Goal: Information Seeking & Learning: Learn about a topic

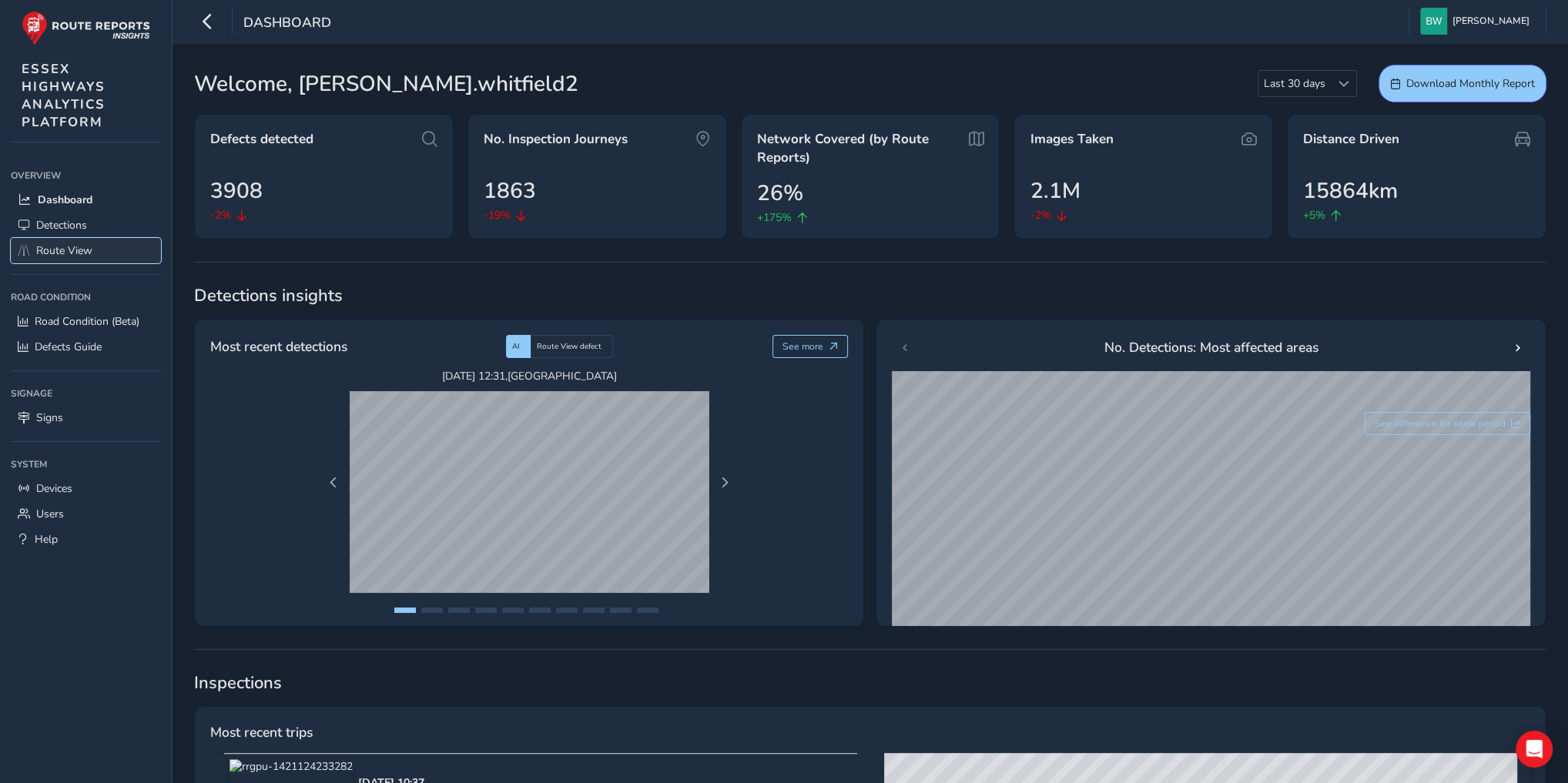
click at [65, 253] on span "Route View" at bounding box center [63, 250] width 56 height 14
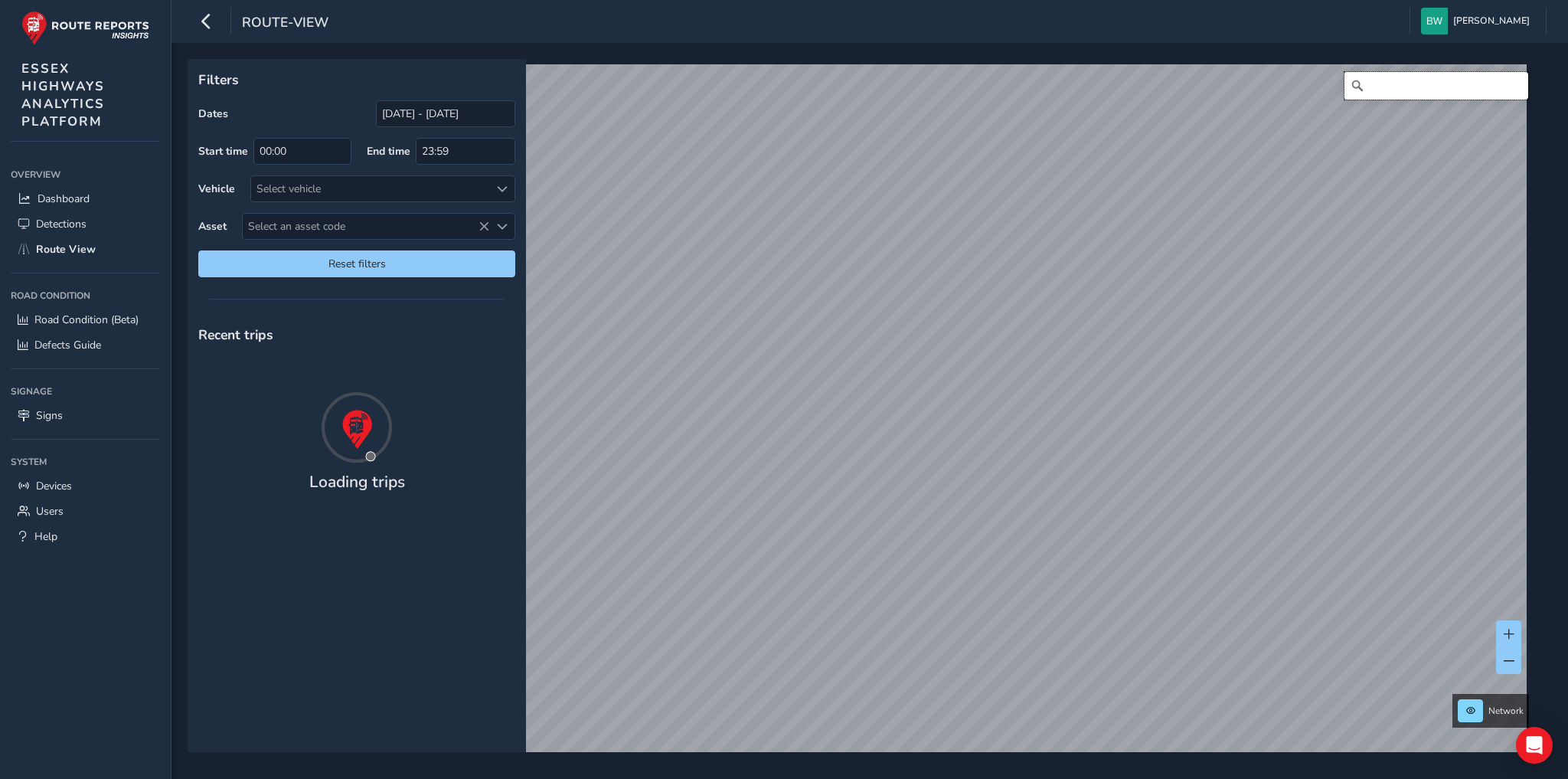
click at [1380, 84] on input "Search" at bounding box center [1436, 85] width 184 height 28
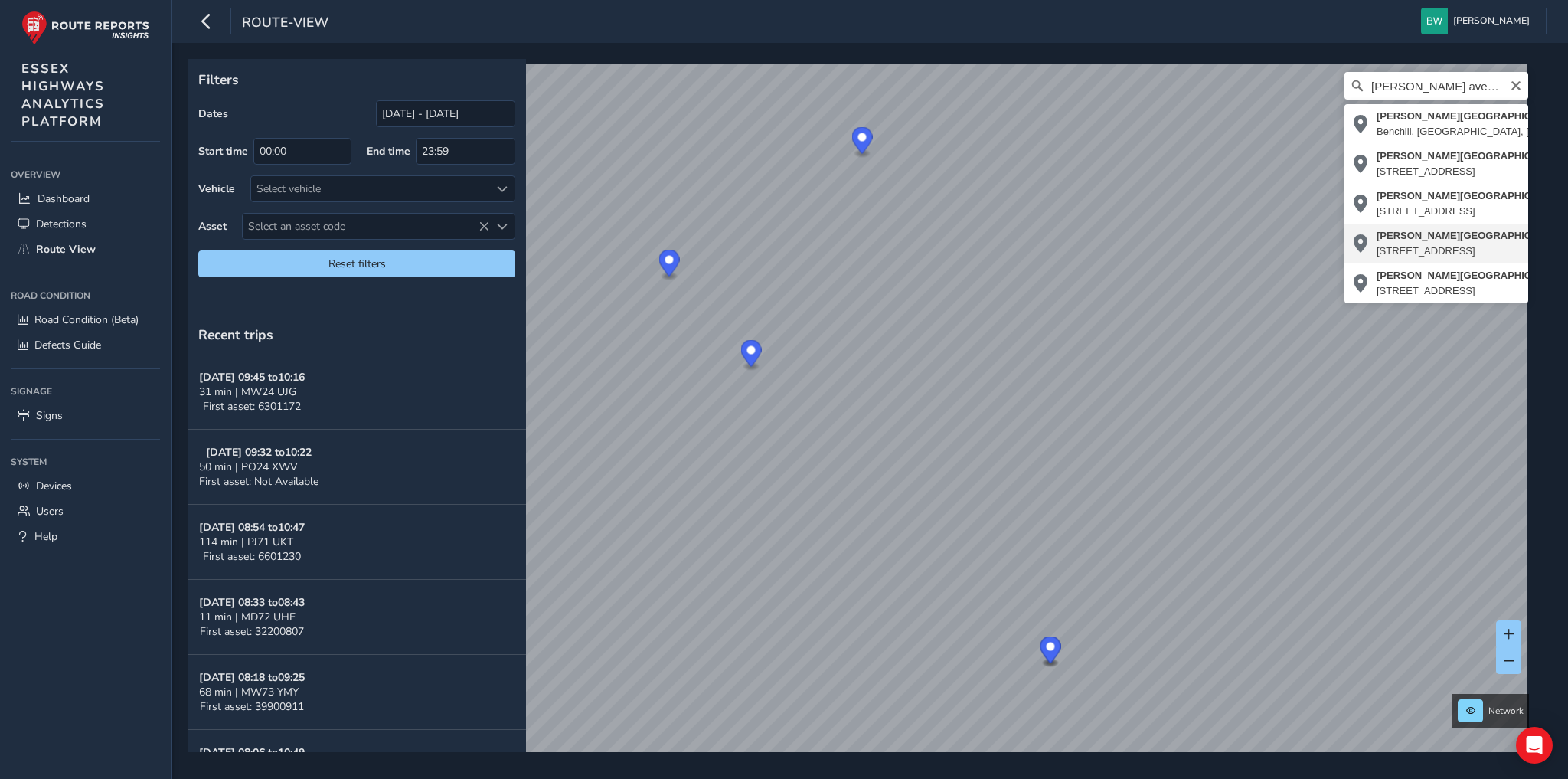
type input "Partridge Avenue, Boarded Barns, Chelmsford, Essex, England, CM1 4JG, United Ki…"
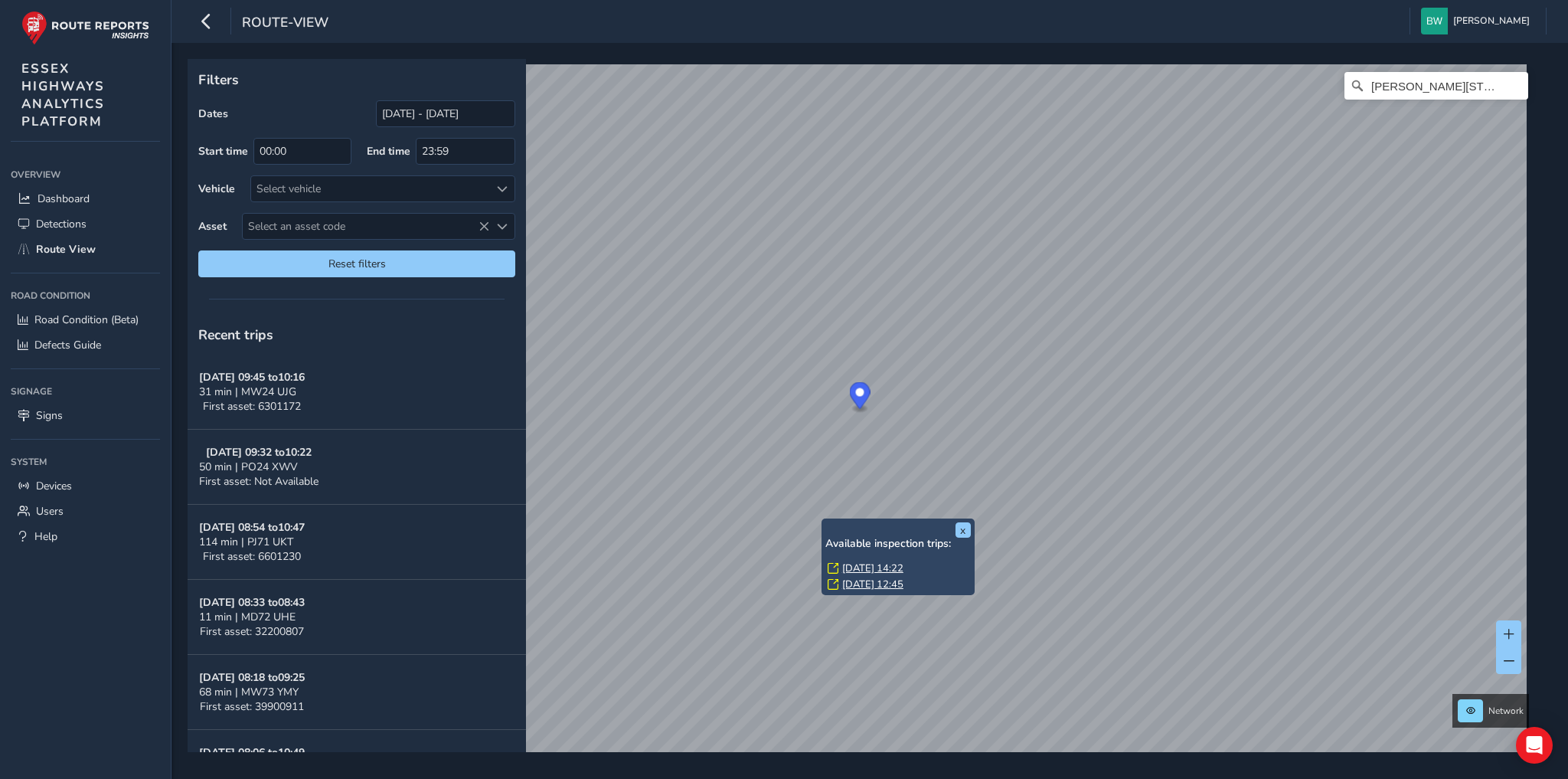
click at [855, 566] on link "Wed, 3 Sep, 14:22" at bounding box center [873, 568] width 61 height 14
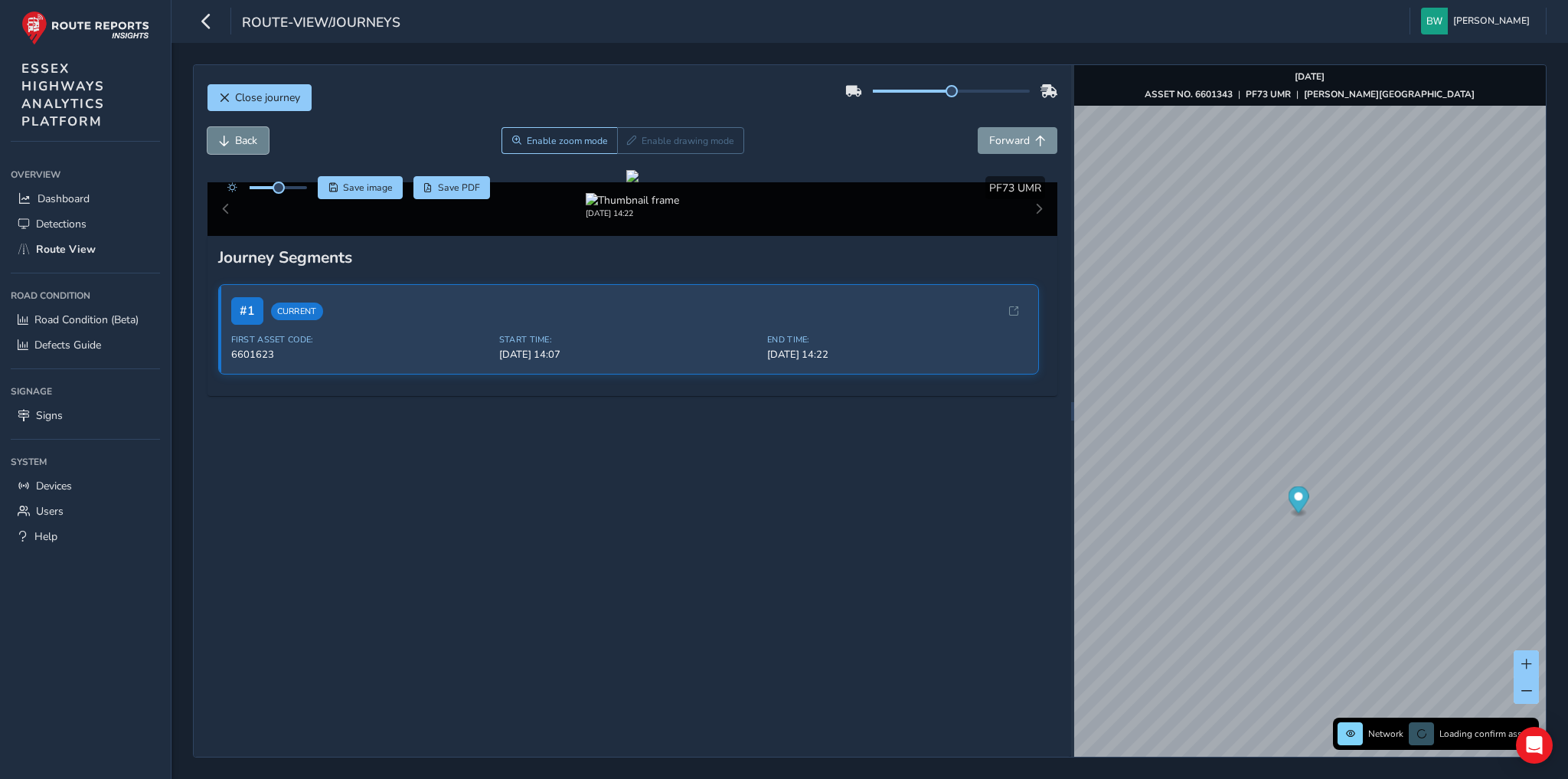
click at [244, 134] on span "Back" at bounding box center [245, 141] width 22 height 14
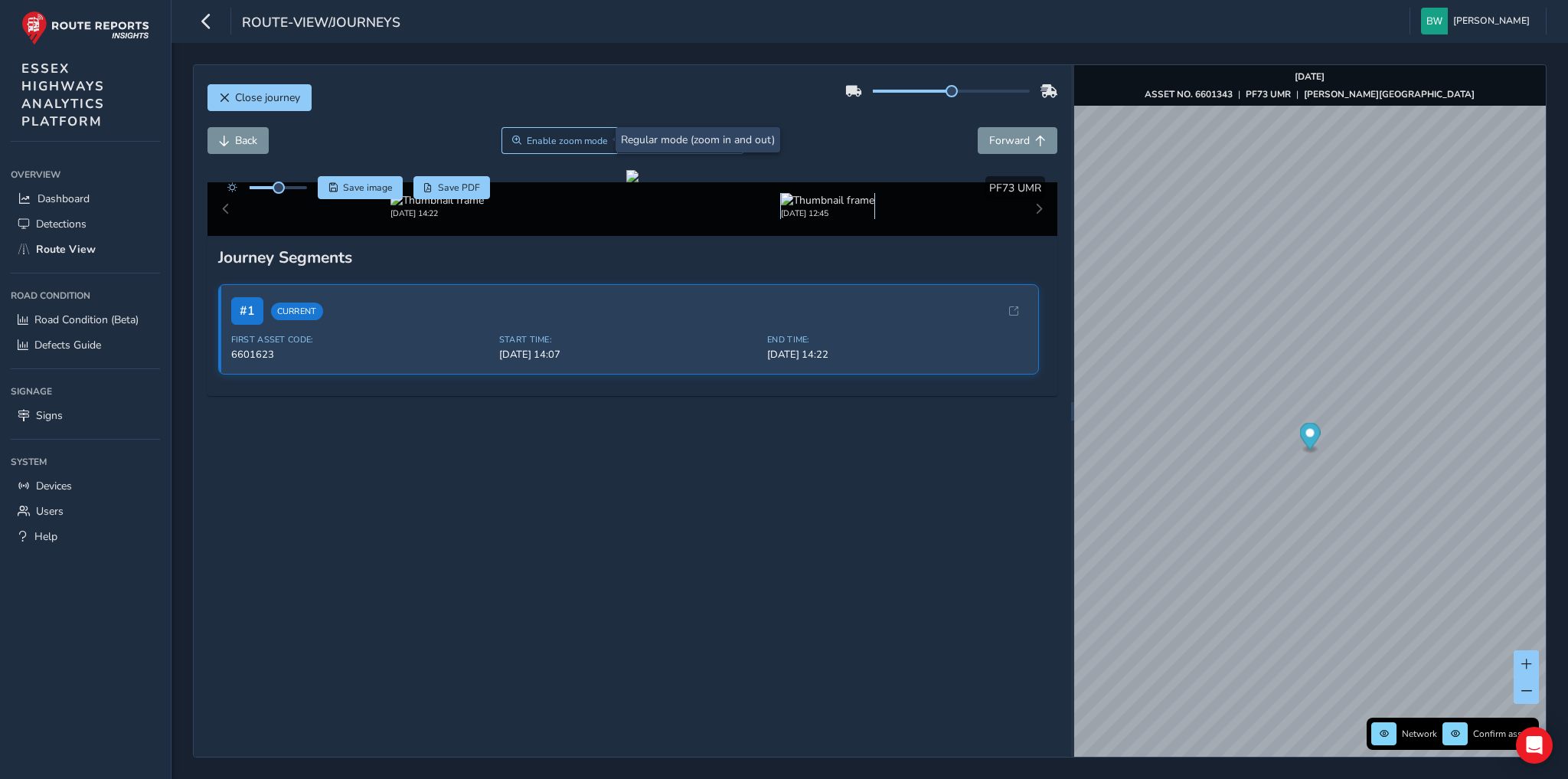
click at [788, 207] on img at bounding box center [828, 200] width 93 height 14
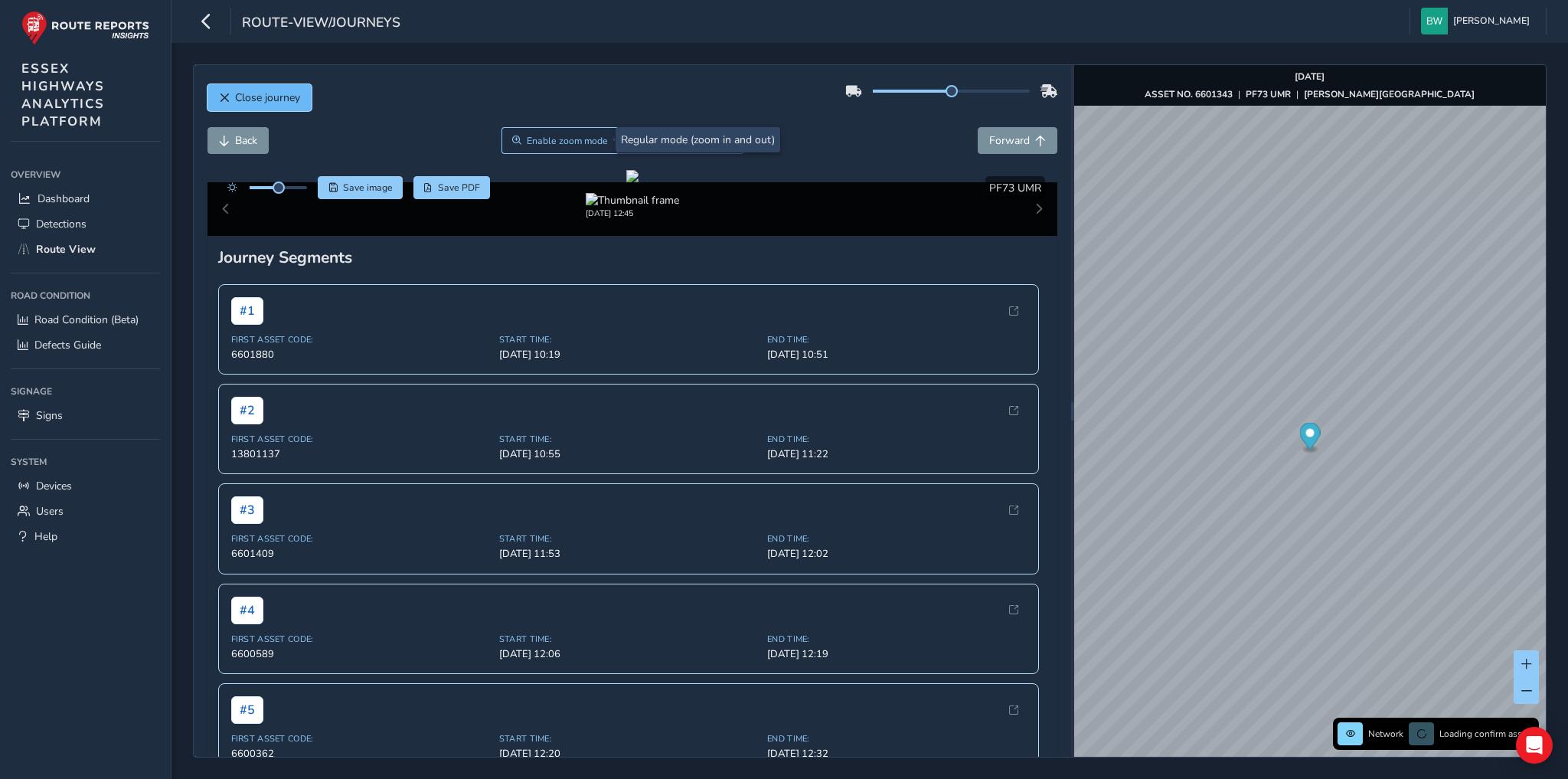
click at [249, 92] on span "Close journey" at bounding box center [267, 98] width 65 height 14
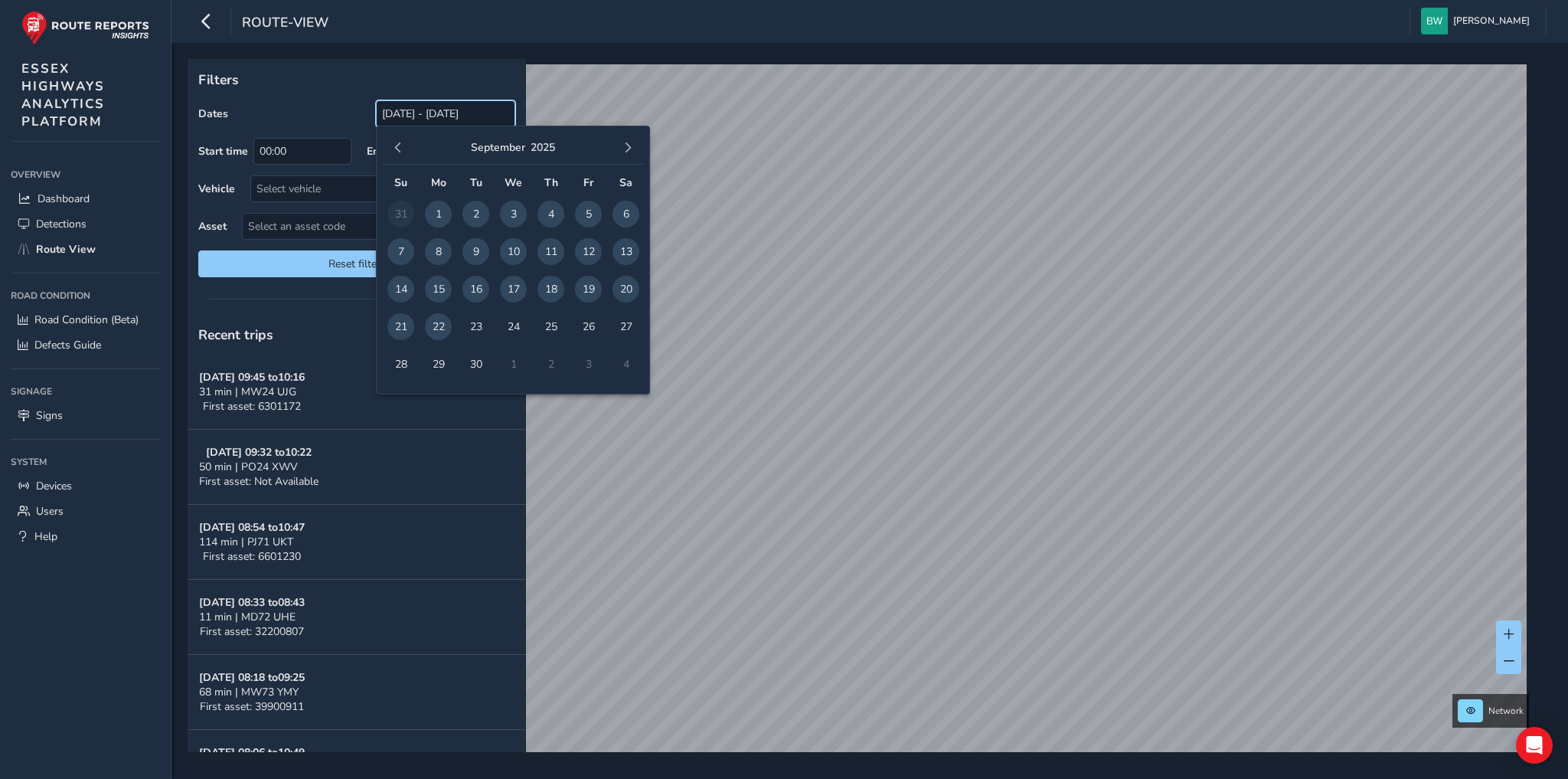
click at [406, 112] on input "23/08/2025 - 22/09/2025" at bounding box center [445, 114] width 140 height 27
click at [396, 142] on span "button" at bounding box center [398, 148] width 11 height 11
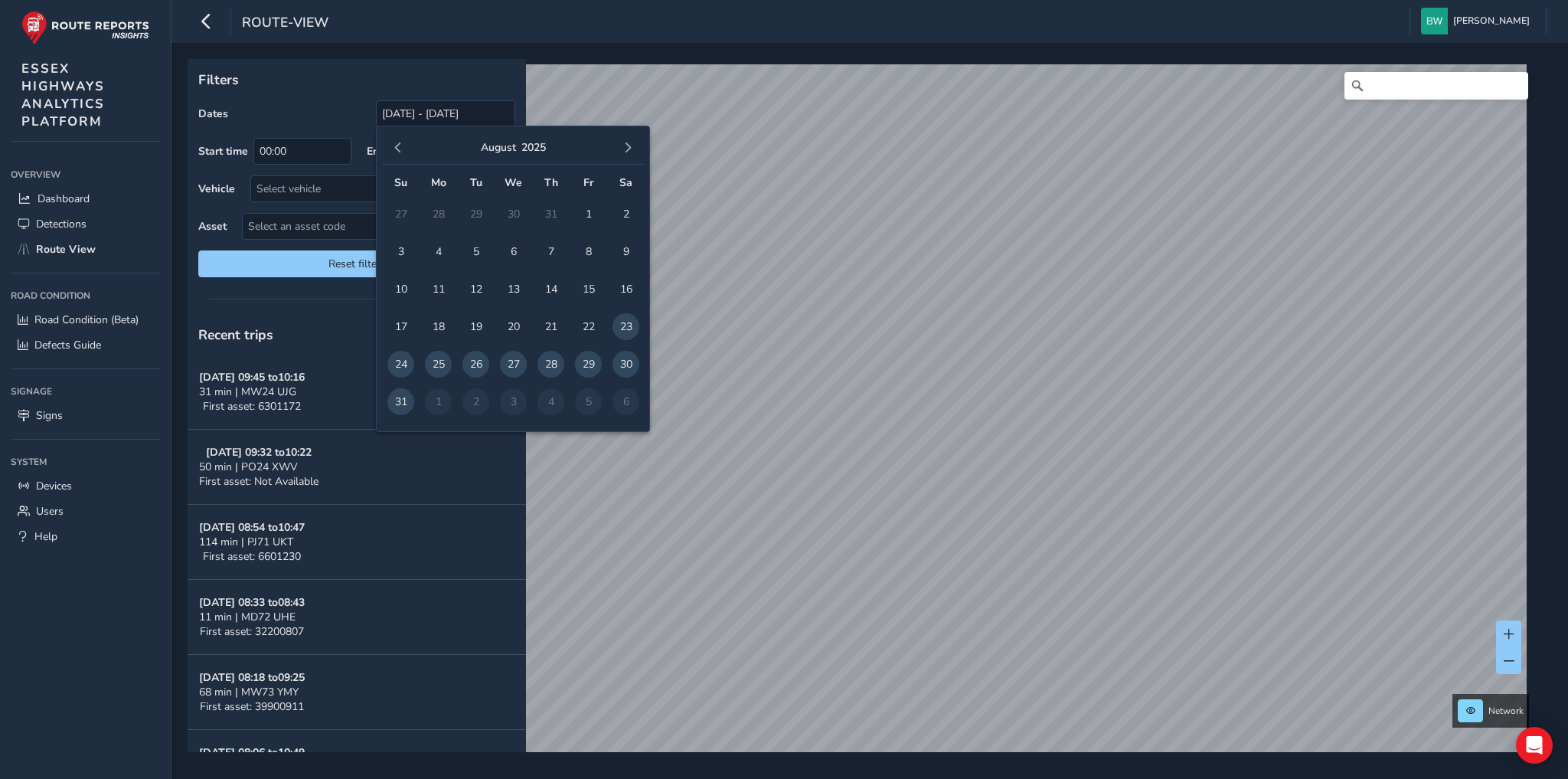
click at [396, 142] on span "button" at bounding box center [398, 148] width 11 height 11
click at [554, 368] on span "31" at bounding box center [551, 365] width 27 height 27
click at [629, 145] on span "button" at bounding box center [628, 148] width 11 height 11
click at [633, 144] on span "button" at bounding box center [628, 148] width 11 height 11
click at [439, 324] on span "22" at bounding box center [438, 326] width 27 height 27
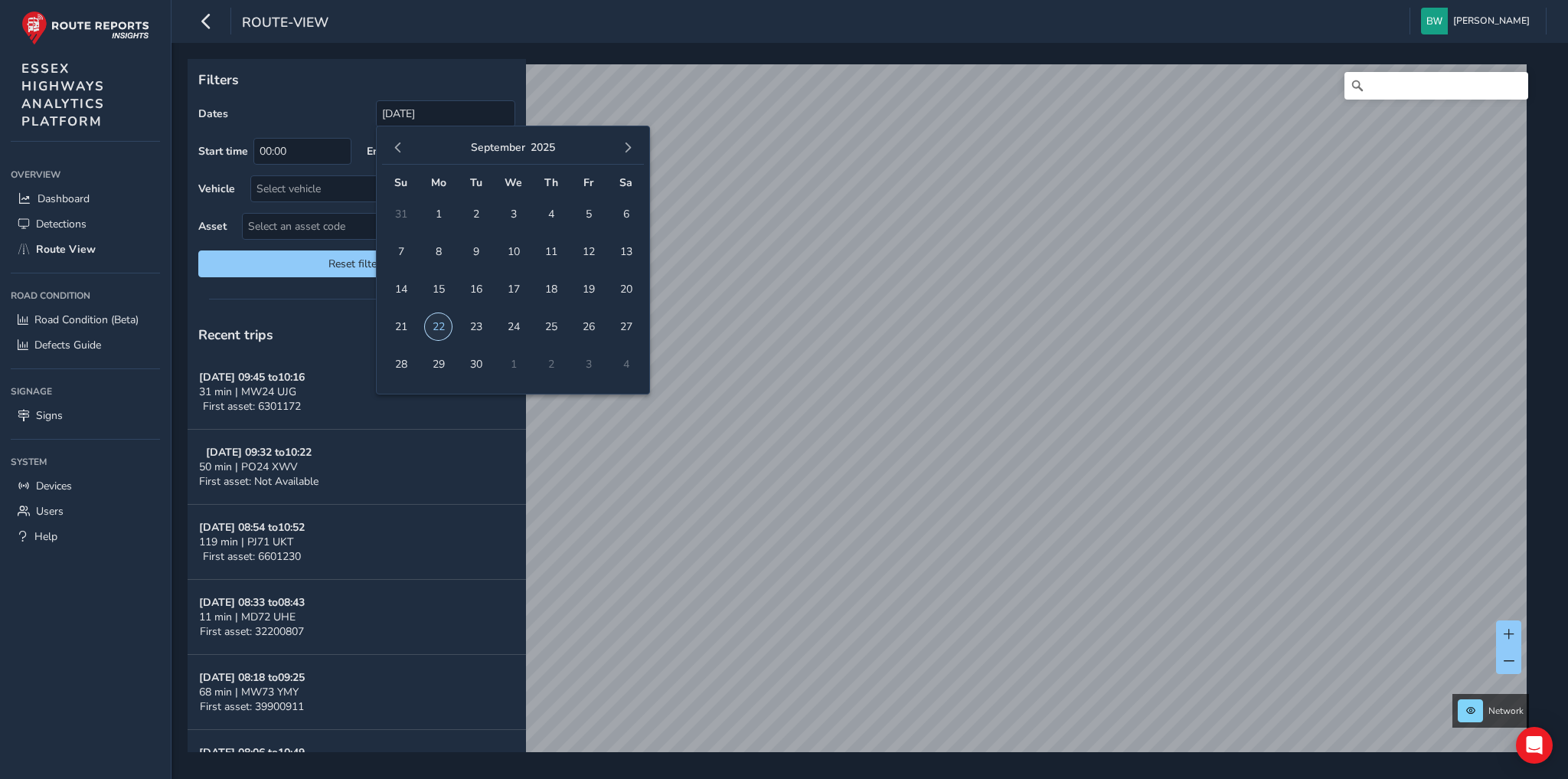
type input "31/07/2025 - 22/09/2025"
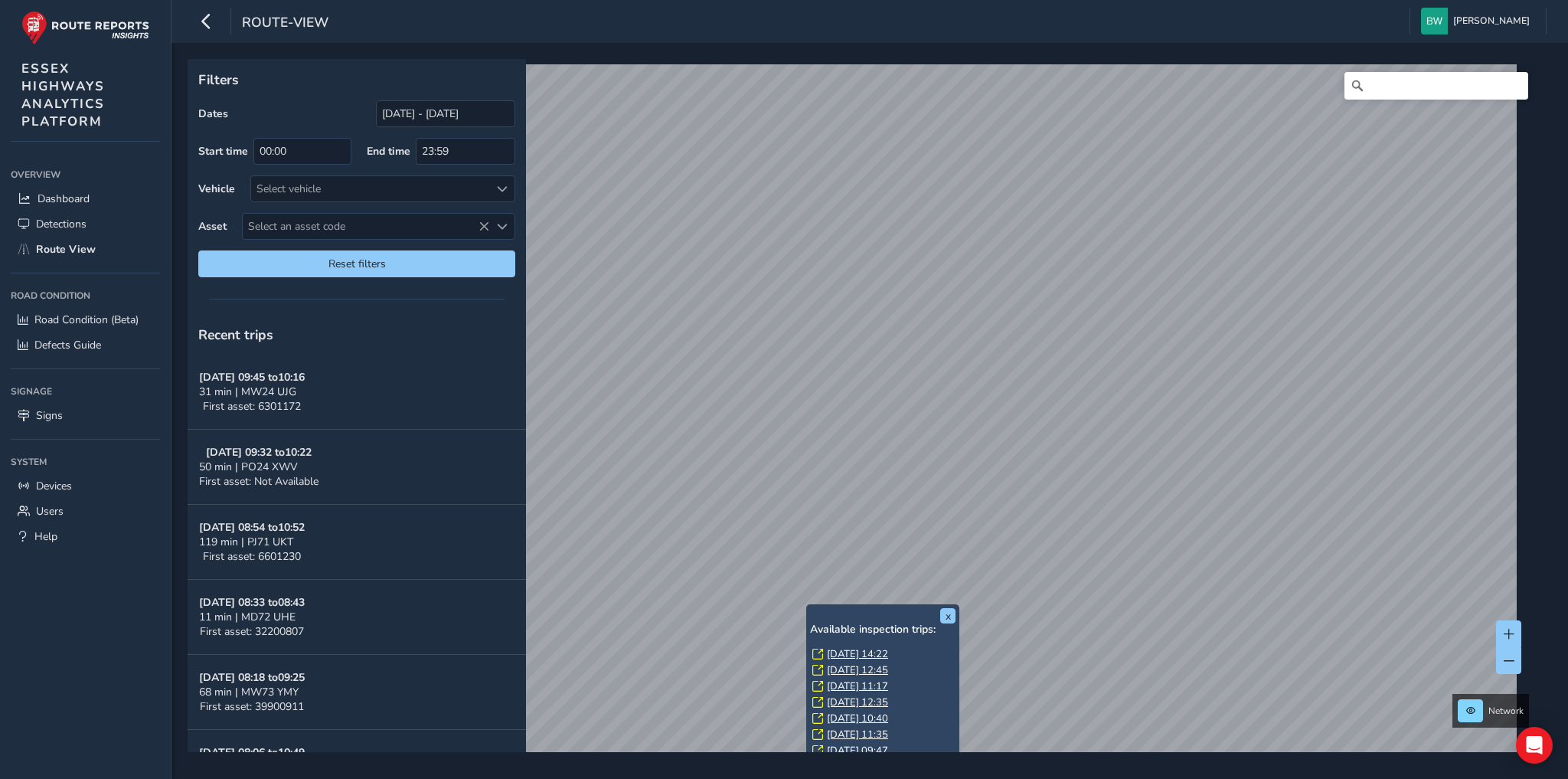
click at [852, 702] on link "Thu, 21 Aug, 12:35" at bounding box center [857, 703] width 61 height 14
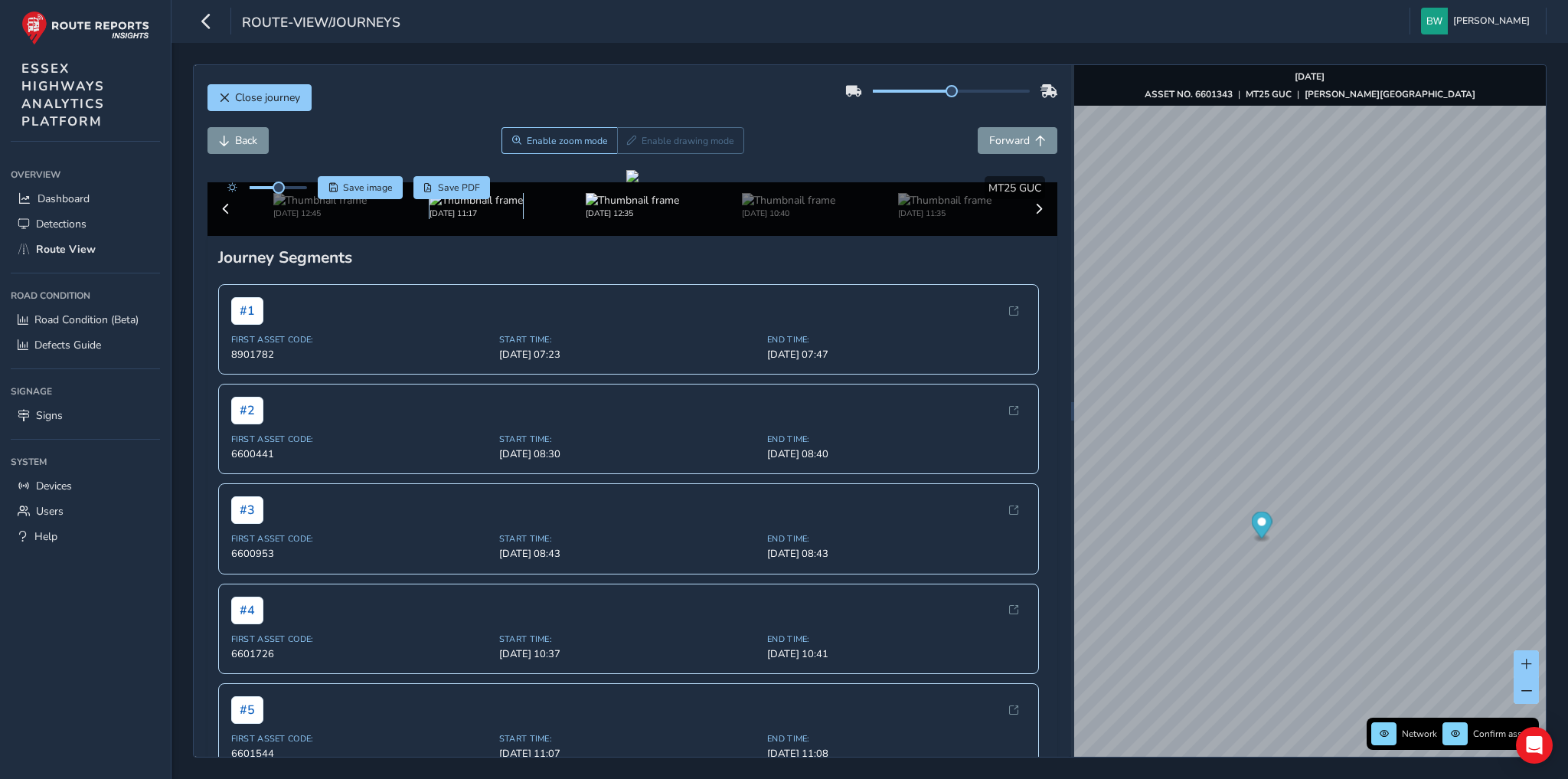
click at [480, 207] on img at bounding box center [476, 200] width 93 height 14
click at [449, 207] on img at bounding box center [476, 200] width 93 height 14
click at [307, 207] on img at bounding box center [320, 200] width 93 height 14
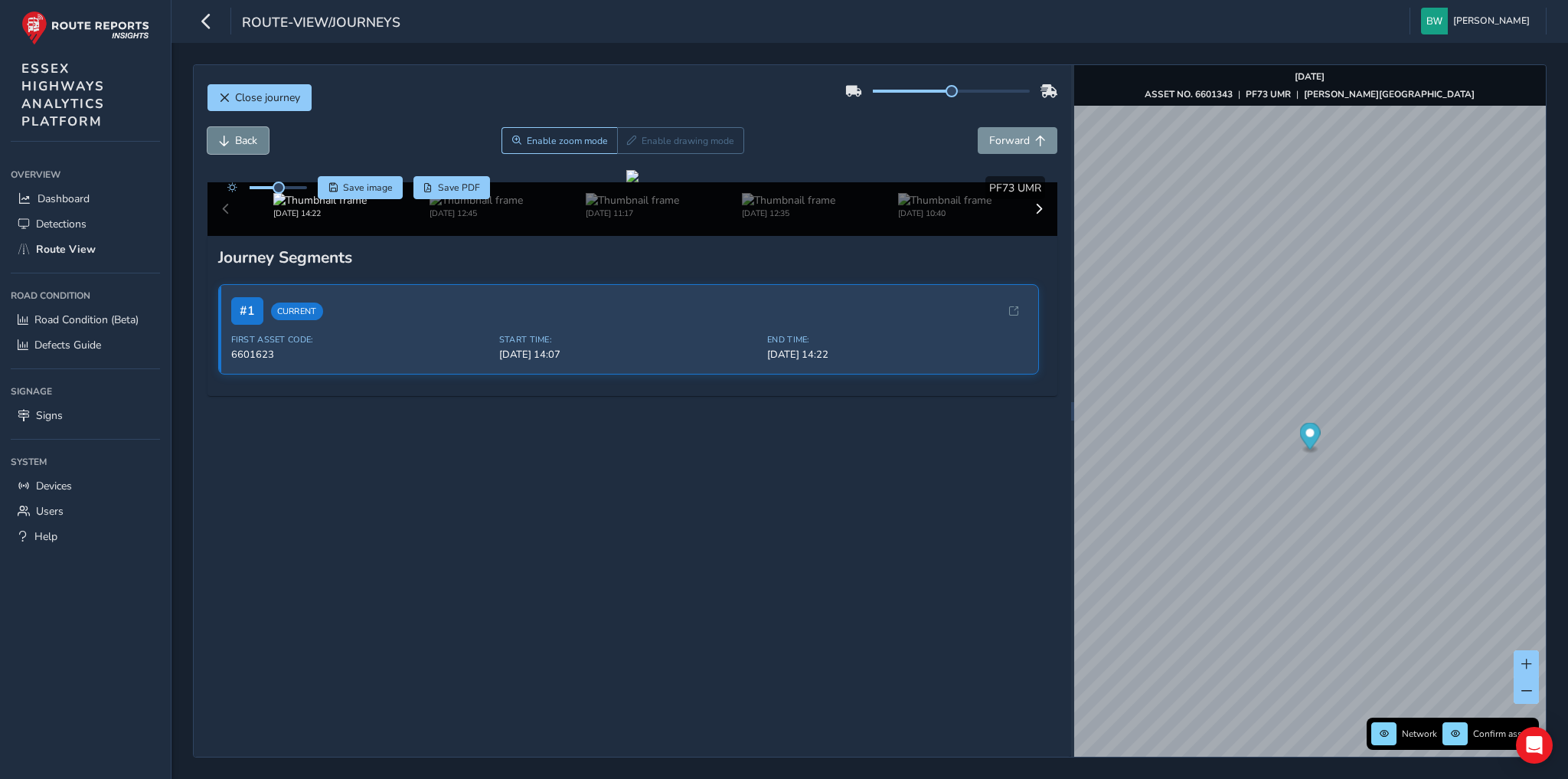
click at [224, 138] on span "Back" at bounding box center [224, 141] width 11 height 11
click at [220, 127] on button "Back" at bounding box center [237, 141] width 61 height 27
drag, startPoint x: 279, startPoint y: 183, endPoint x: 311, endPoint y: 185, distance: 32.1
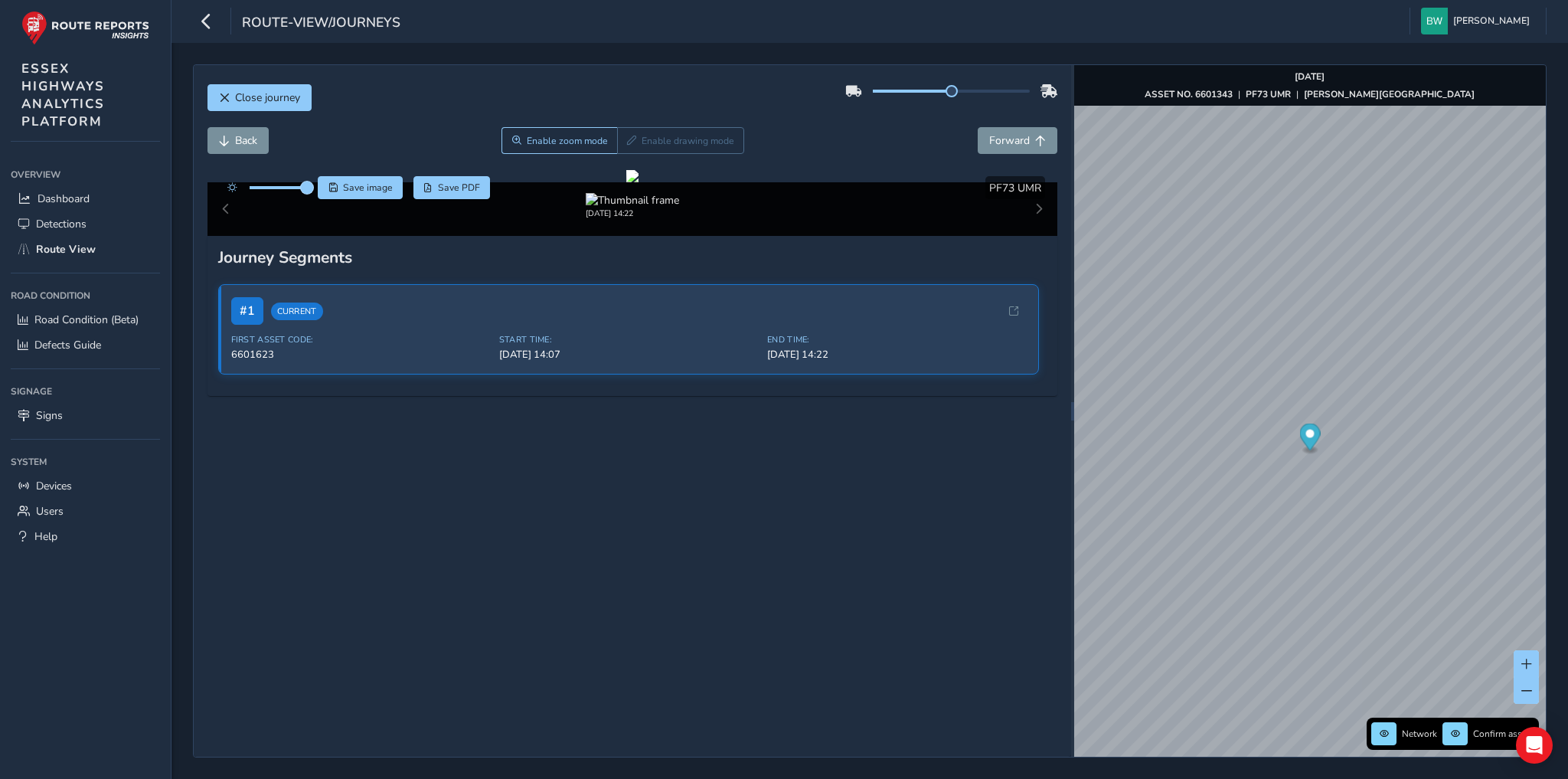
click at [311, 185] on span at bounding box center [308, 188] width 12 height 12
click at [463, 207] on img at bounding box center [476, 200] width 93 height 14
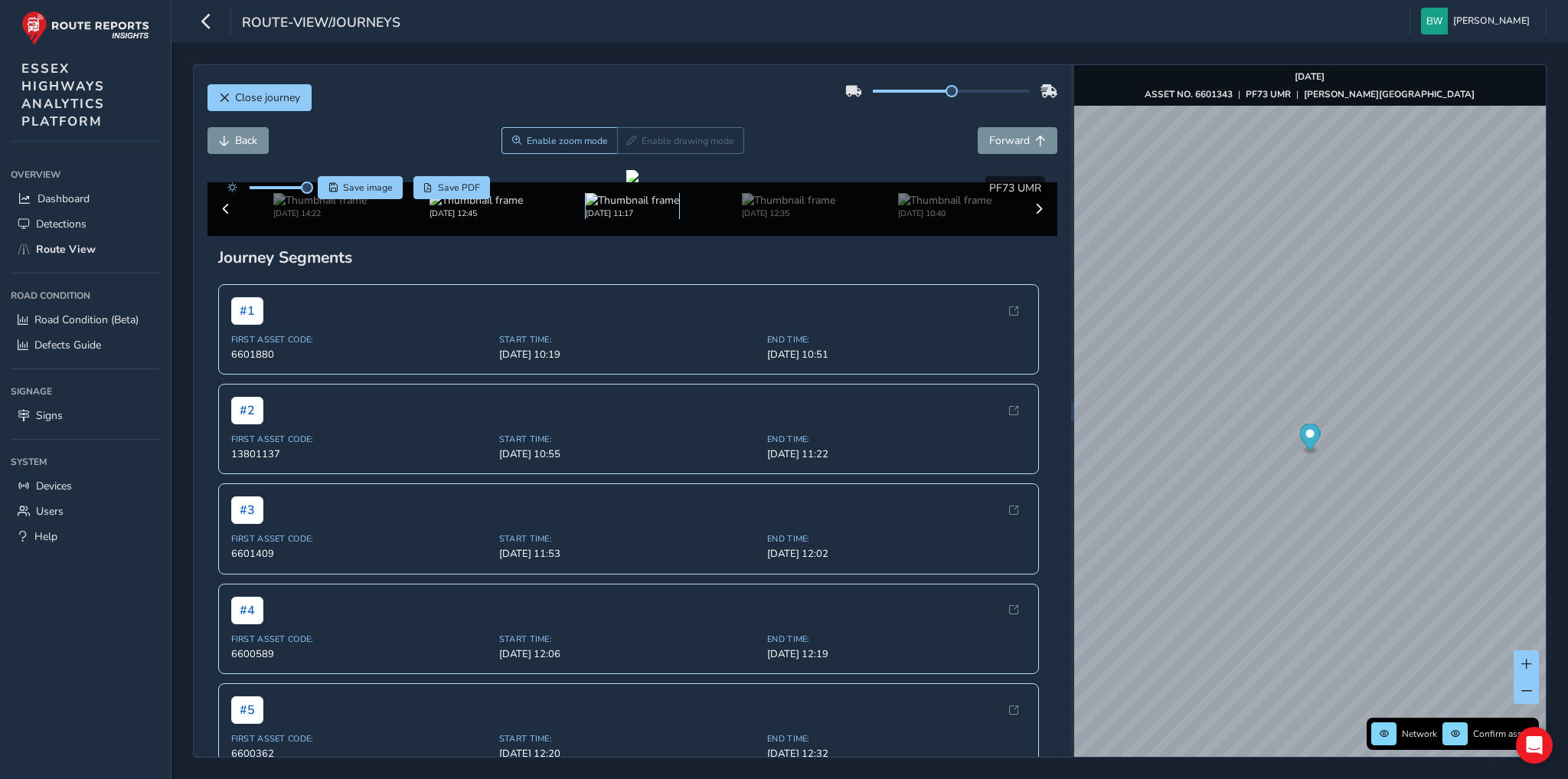
click at [610, 207] on img at bounding box center [632, 200] width 93 height 14
click at [467, 207] on img at bounding box center [476, 200] width 93 height 14
click at [614, 207] on img at bounding box center [632, 200] width 93 height 14
click at [765, 207] on img at bounding box center [788, 200] width 93 height 14
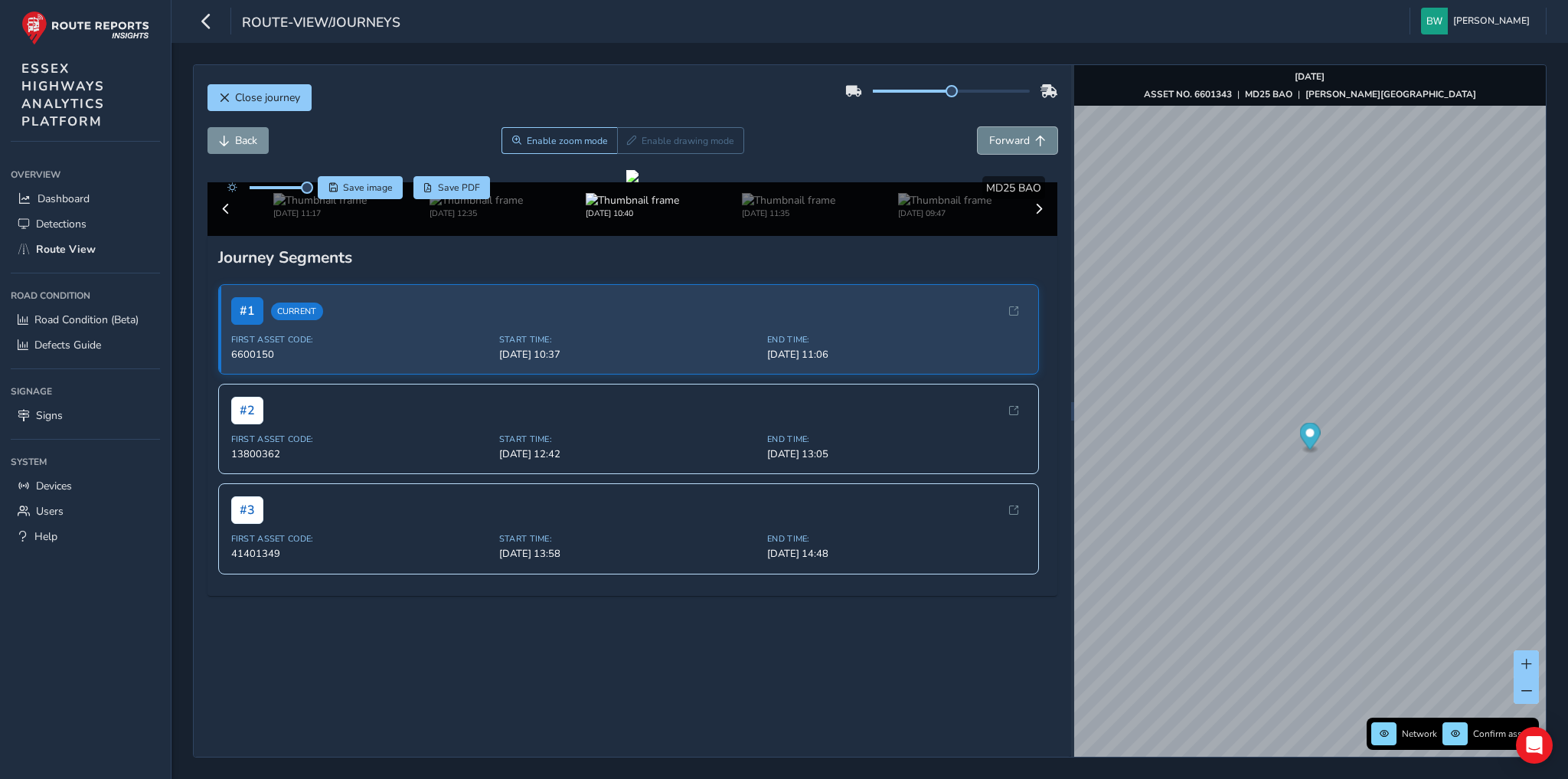
click at [994, 141] on span "Forward" at bounding box center [1010, 141] width 41 height 14
click at [481, 207] on img at bounding box center [476, 200] width 93 height 14
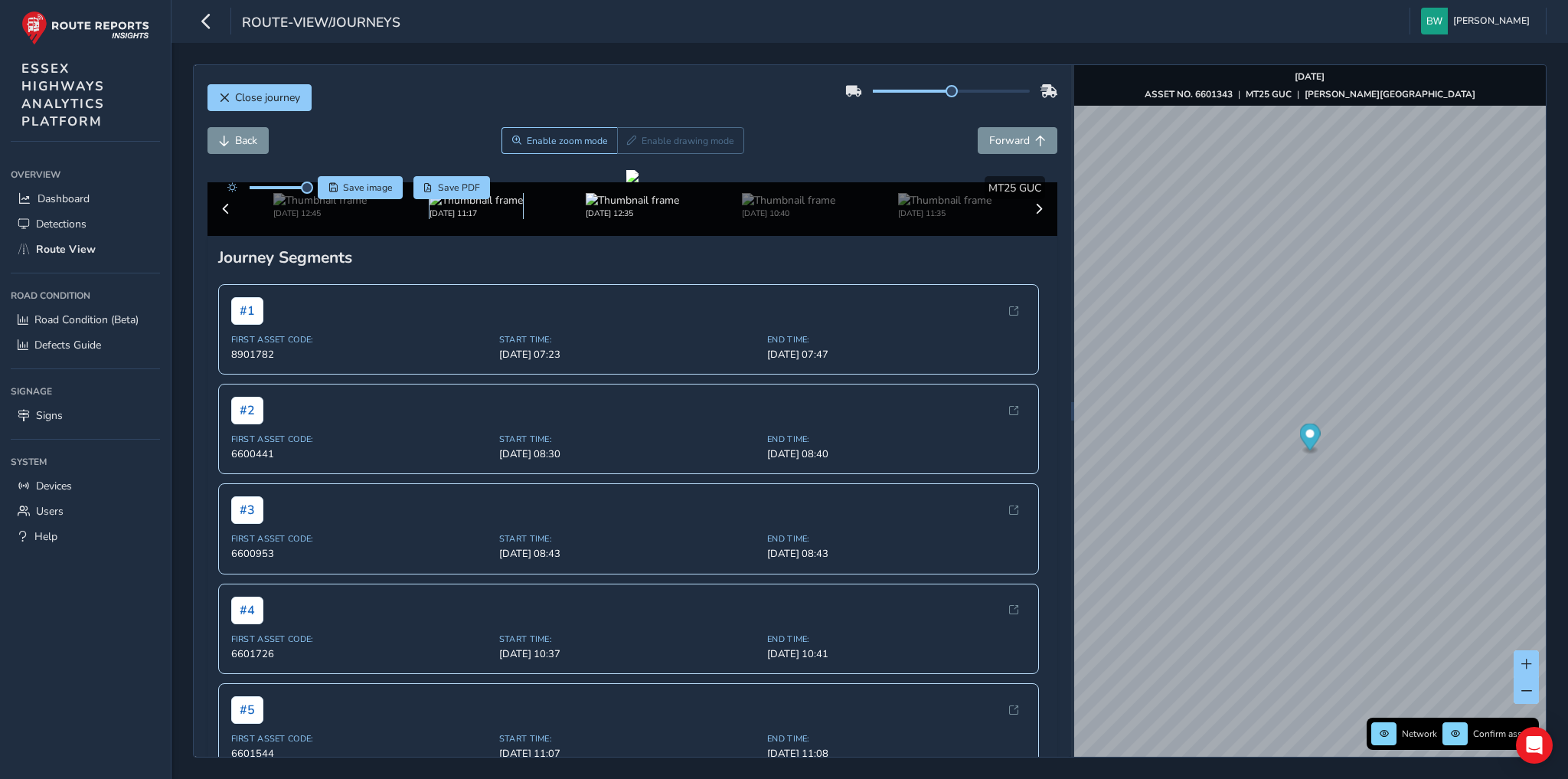
click at [452, 207] on img at bounding box center [476, 200] width 93 height 14
click at [314, 207] on img at bounding box center [320, 200] width 93 height 14
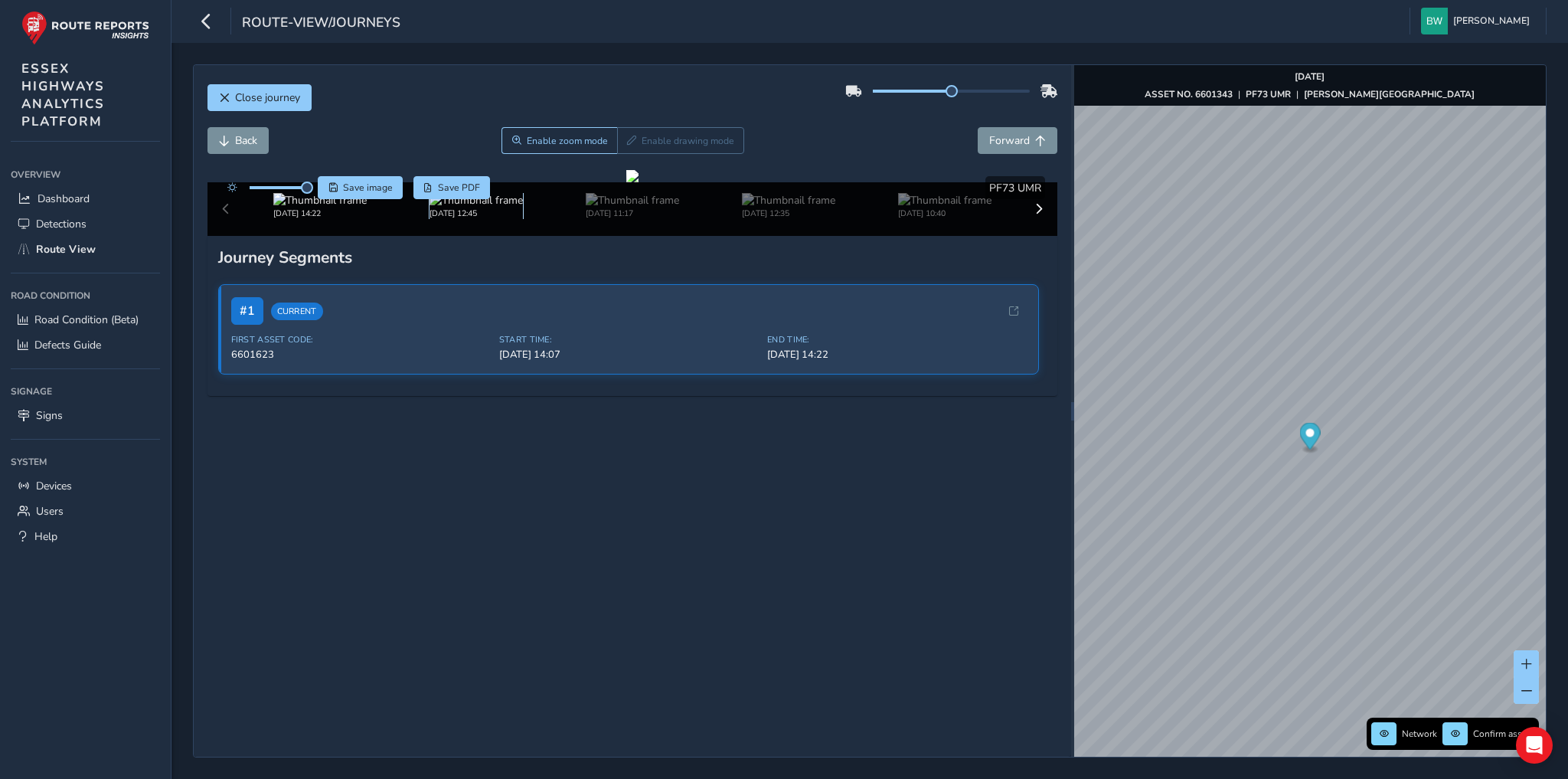
click at [460, 207] on img at bounding box center [476, 200] width 93 height 14
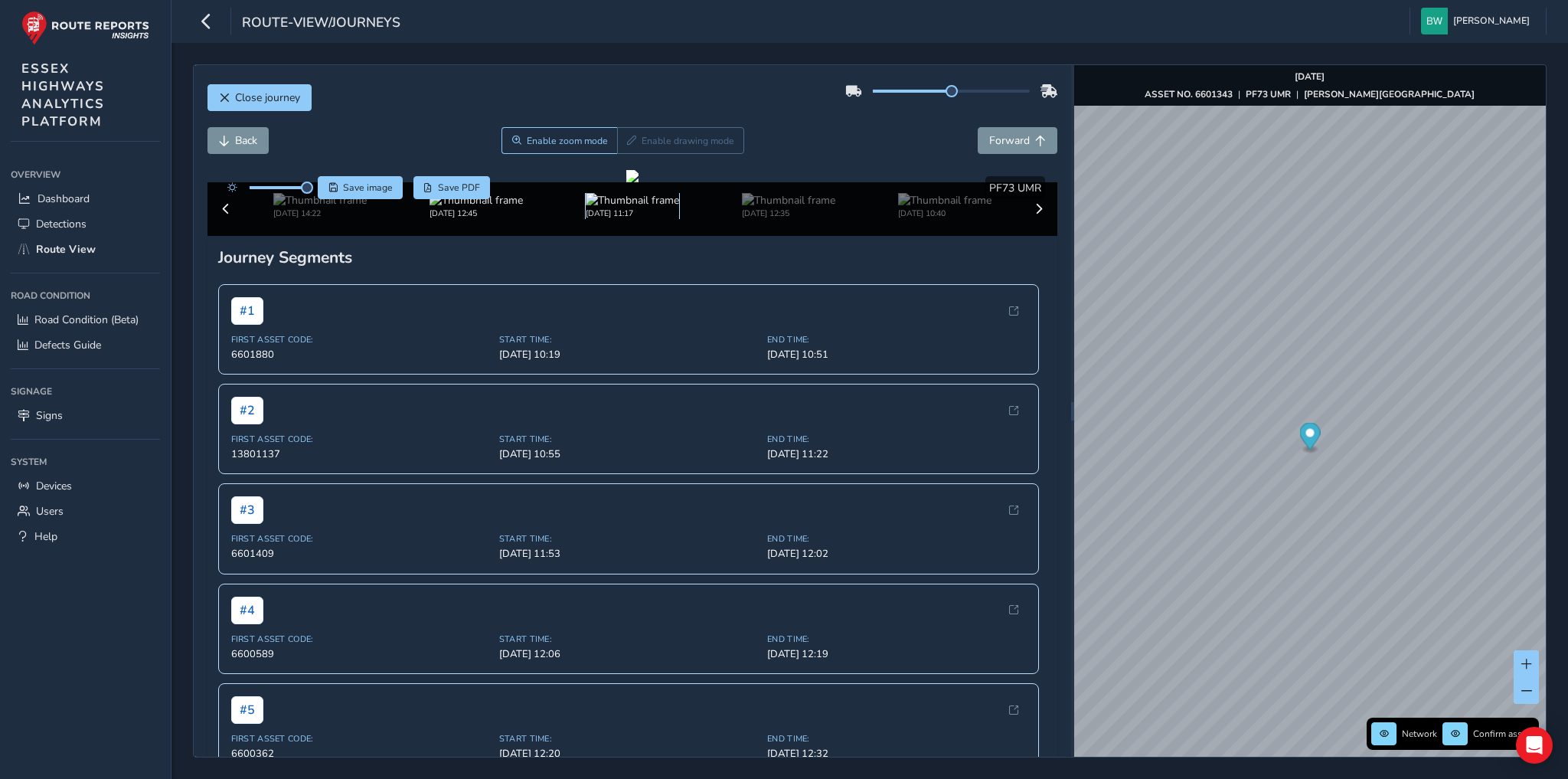
click at [605, 207] on img at bounding box center [632, 200] width 93 height 14
click at [481, 207] on img at bounding box center [476, 200] width 93 height 14
click at [609, 207] on img at bounding box center [632, 200] width 93 height 14
click at [474, 207] on img at bounding box center [476, 200] width 93 height 14
click at [586, 207] on img at bounding box center [632, 200] width 93 height 14
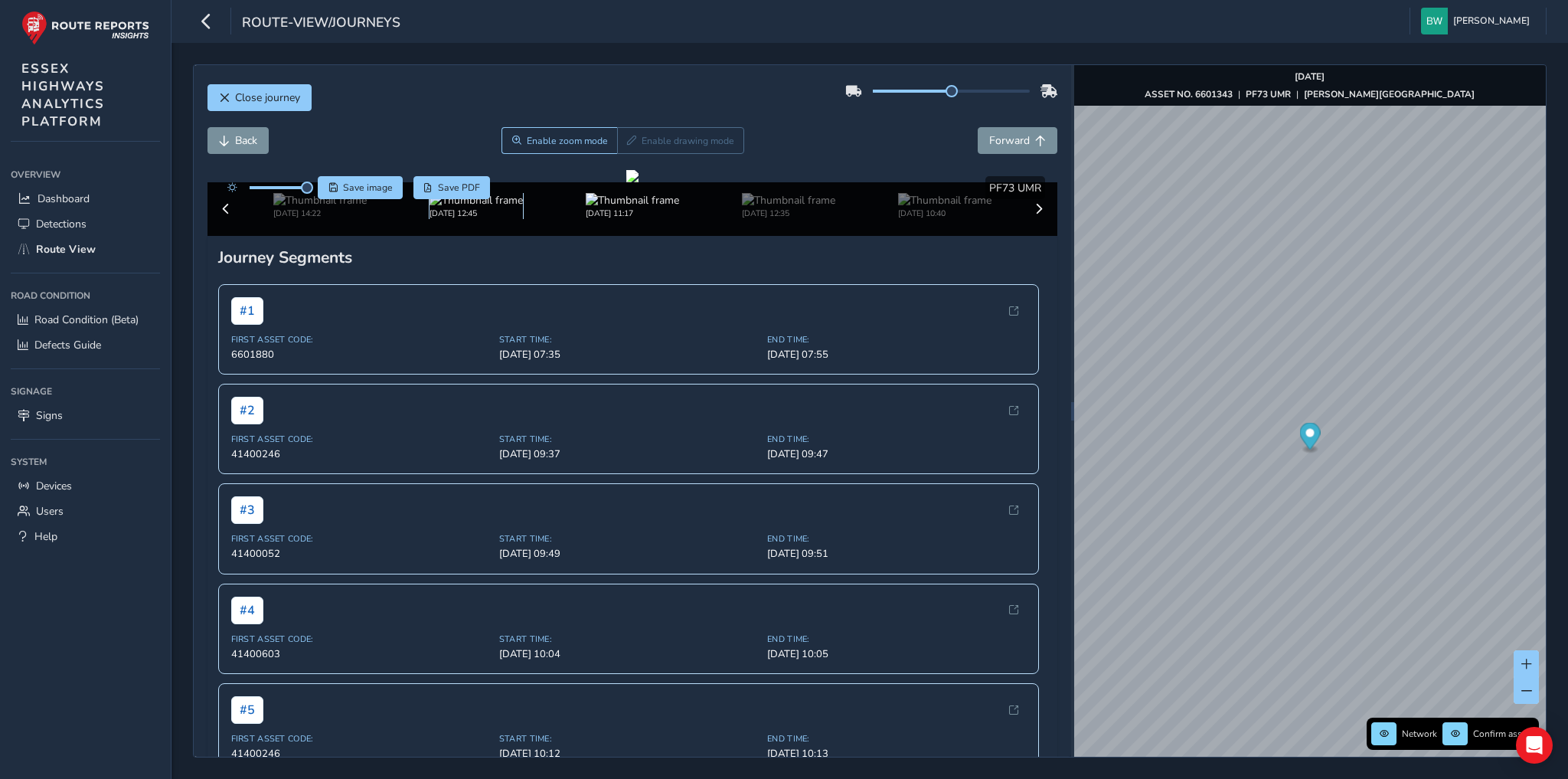
click at [476, 207] on img at bounding box center [476, 200] width 93 height 14
click at [557, 736] on div "Journey Segments # 1 First Asset Code: 6601880 Start Time: Aug 28, 10:19 End Ti…" at bounding box center [632, 565] width 851 height 659
